Goal: Task Accomplishment & Management: Use online tool/utility

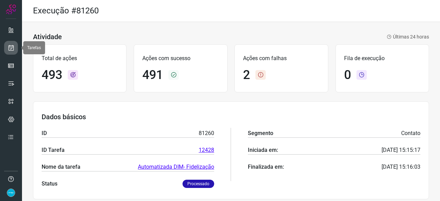
click at [13, 48] on icon at bounding box center [11, 47] width 7 height 7
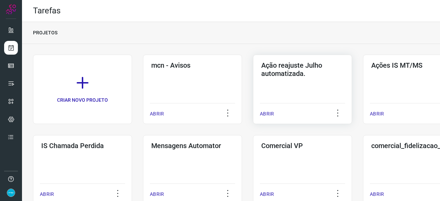
click at [271, 113] on p "ABRIR" at bounding box center [267, 113] width 14 height 7
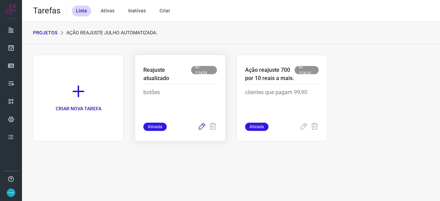
click at [203, 127] on icon at bounding box center [202, 127] width 8 height 8
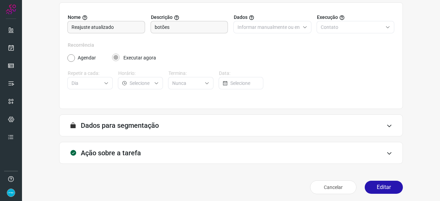
scroll to position [67, 0]
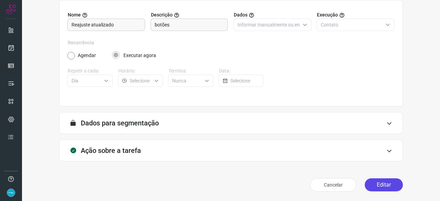
click at [379, 182] on button "Editar" at bounding box center [384, 185] width 38 height 13
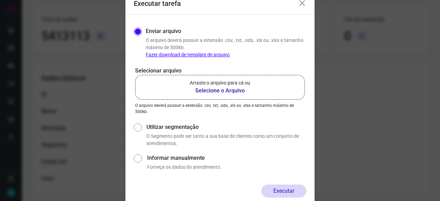
click at [209, 90] on b "Selecione o Arquivo" at bounding box center [220, 91] width 61 height 8
click at [0, 0] on input "Arraste o arquivo para cá ou Selecione o Arquivo" at bounding box center [0, 0] width 0 height 0
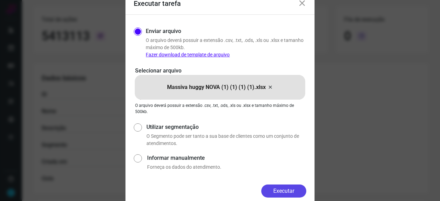
click at [283, 191] on button "Executar" at bounding box center [284, 191] width 45 height 13
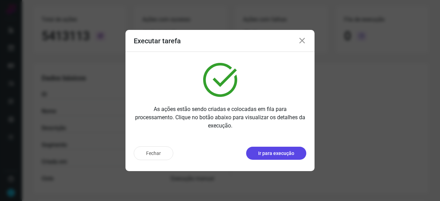
click at [268, 148] on button "Ir para execução" at bounding box center [276, 153] width 60 height 13
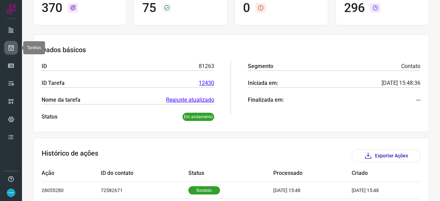
click at [10, 45] on icon at bounding box center [11, 47] width 7 height 7
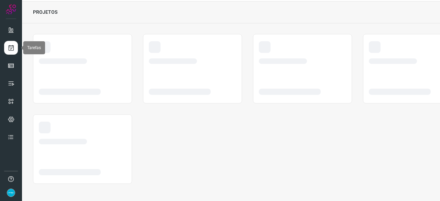
scroll to position [21, 0]
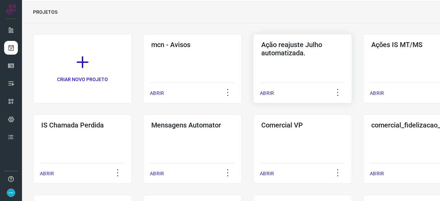
click at [268, 92] on p "ABRIR" at bounding box center [267, 93] width 14 height 7
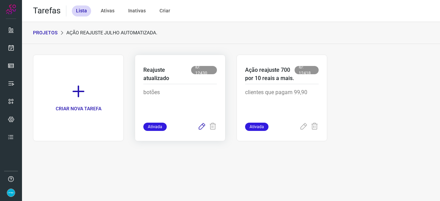
click at [204, 126] on icon at bounding box center [202, 127] width 8 height 8
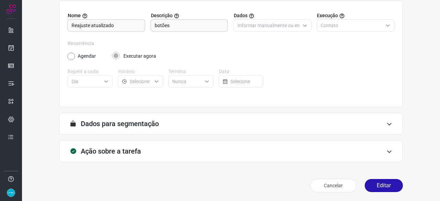
scroll to position [67, 0]
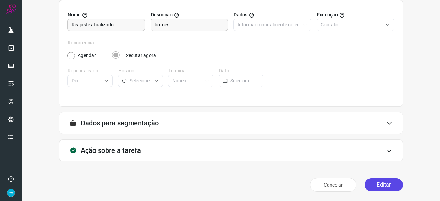
click at [382, 185] on button "Editar" at bounding box center [384, 185] width 38 height 13
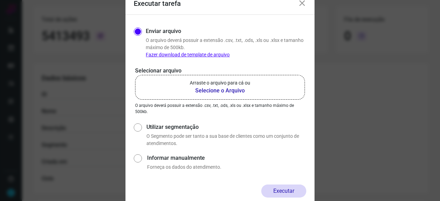
click at [216, 91] on b "Selecione o Arquivo" at bounding box center [220, 91] width 61 height 8
click at [0, 0] on input "Arraste o arquivo para cá ou Selecione o Arquivo" at bounding box center [0, 0] width 0 height 0
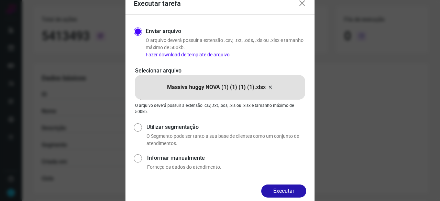
drag, startPoint x: 299, startPoint y: 194, endPoint x: 306, endPoint y: 195, distance: 7.7
click at [300, 194] on button "Executar" at bounding box center [284, 191] width 45 height 13
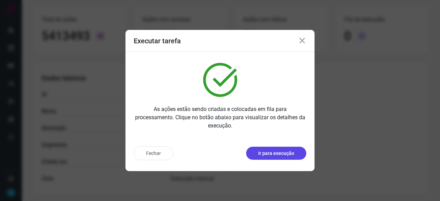
click at [274, 155] on p "Ir para execução" at bounding box center [276, 153] width 36 height 7
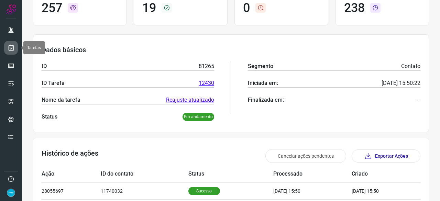
click at [8, 46] on icon at bounding box center [11, 47] width 7 height 7
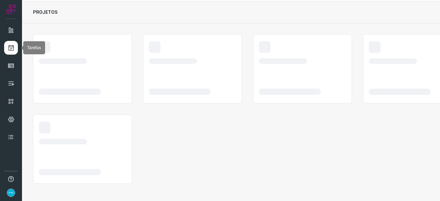
scroll to position [21, 0]
